Goal: Find contact information: Find contact information

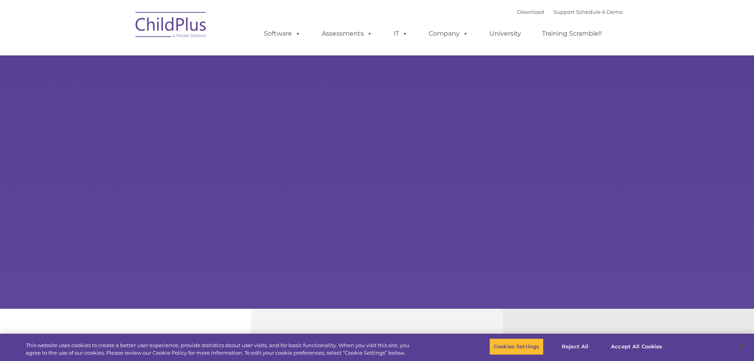
select select "MEDIUM"
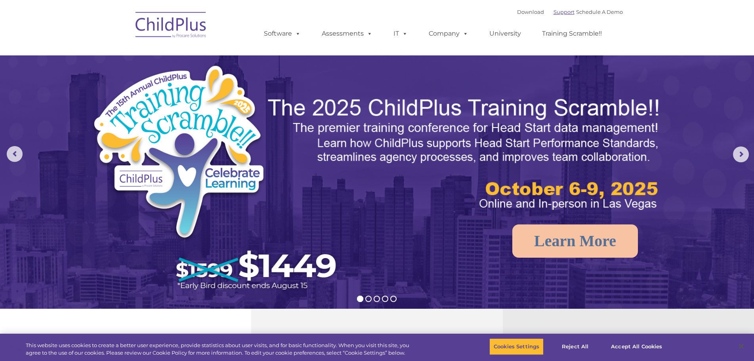
click at [553, 13] on link "Support" at bounding box center [563, 12] width 21 height 6
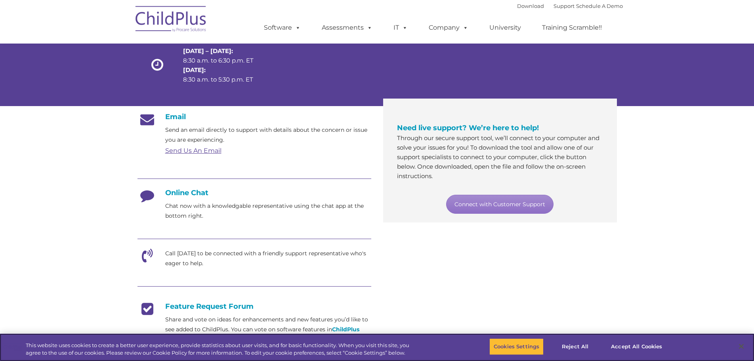
scroll to position [79, 0]
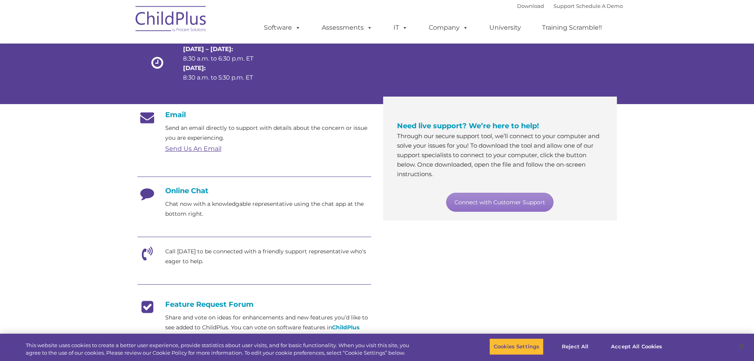
click at [202, 146] on link "Send Us An Email" at bounding box center [193, 149] width 56 height 8
click at [196, 191] on h4 "Online Chat" at bounding box center [254, 191] width 234 height 9
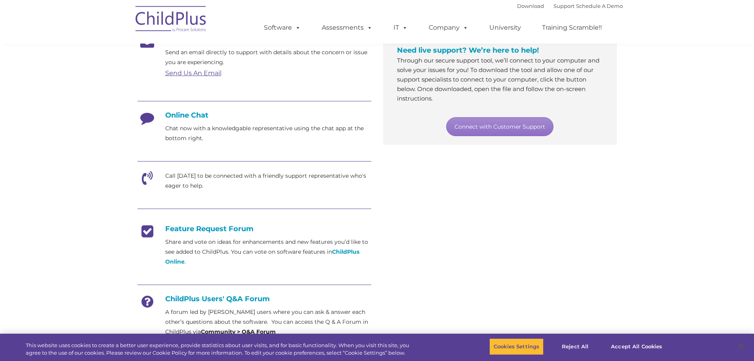
scroll to position [158, 0]
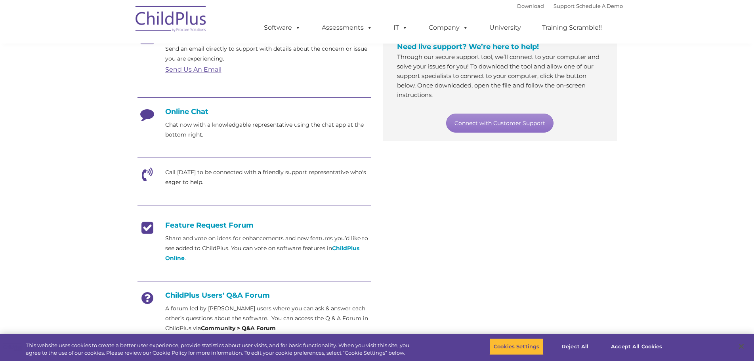
click at [143, 173] on icon at bounding box center [147, 177] width 20 height 20
click at [203, 171] on p "Call today to be connected with a friendly support representative who's eager t…" at bounding box center [268, 177] width 206 height 20
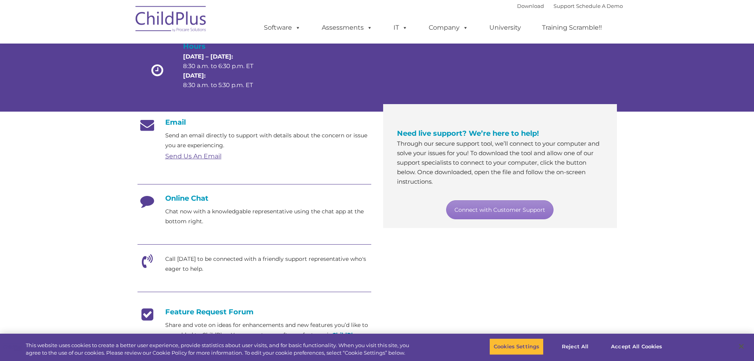
scroll to position [69, 0]
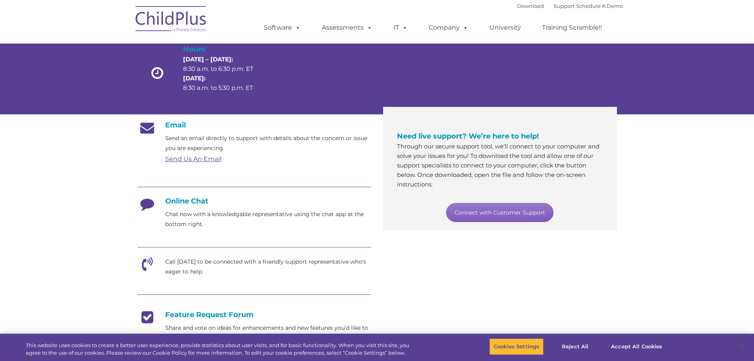
click at [506, 210] on link "Connect with Customer Support" at bounding box center [499, 212] width 107 height 19
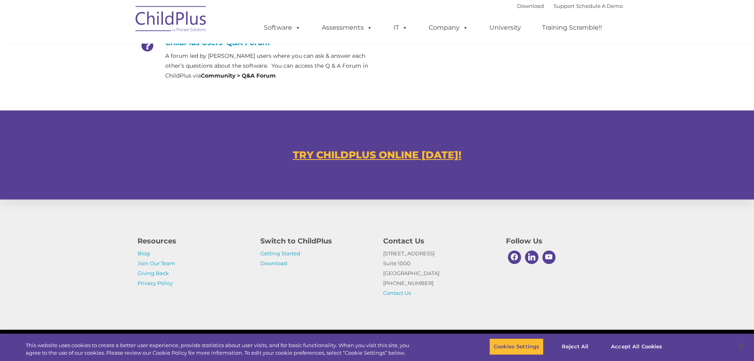
scroll to position [419, 0]
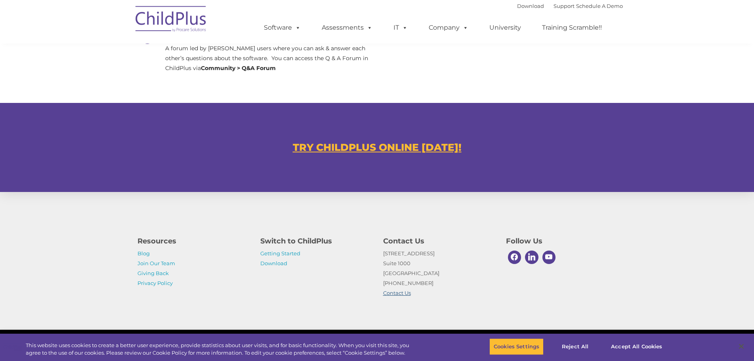
click at [408, 295] on link "Contact Us" at bounding box center [397, 293] width 28 height 6
drag, startPoint x: 433, startPoint y: 282, endPoint x: 381, endPoint y: 283, distance: 51.5
click at [381, 283] on div "Contact Us 1040 Crown Pointe Pkwy Suite 1000 Atlanta, GA 30338 (800) 888-6674 C…" at bounding box center [438, 265] width 123 height 67
copy p "[PHONE_NUMBER]"
click at [392, 294] on link "Contact Us" at bounding box center [397, 293] width 28 height 6
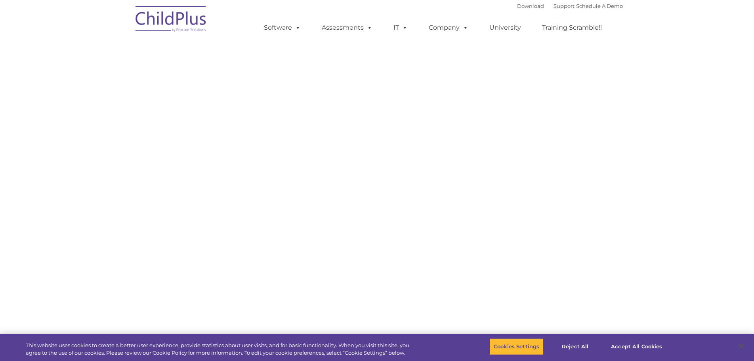
select select "MEDIUM"
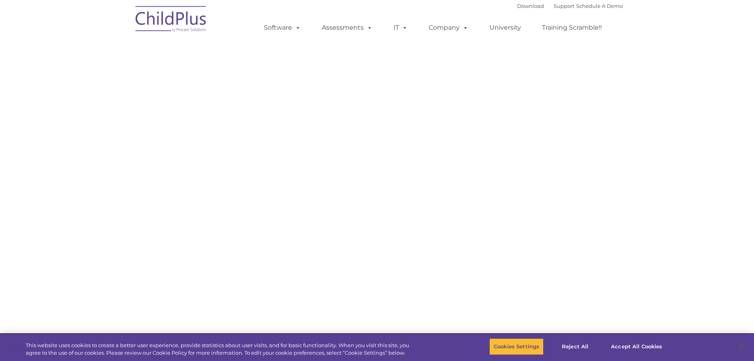
select select "MEDIUM"
